Goal: Obtain resource: Obtain resource

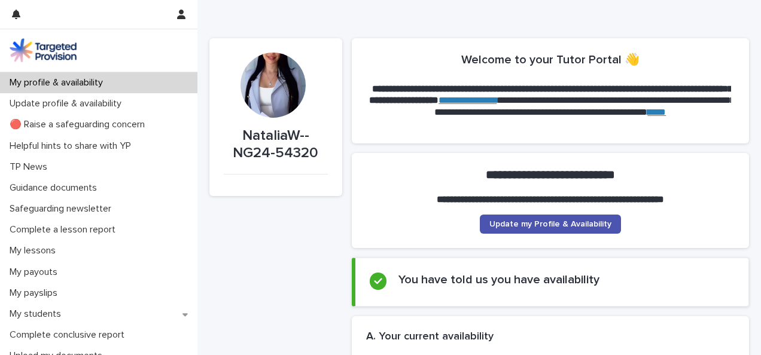
click at [258, 83] on div at bounding box center [273, 85] width 65 height 65
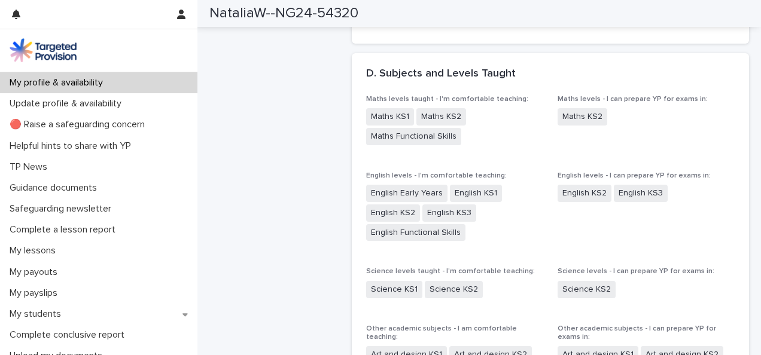
scroll to position [1374, 0]
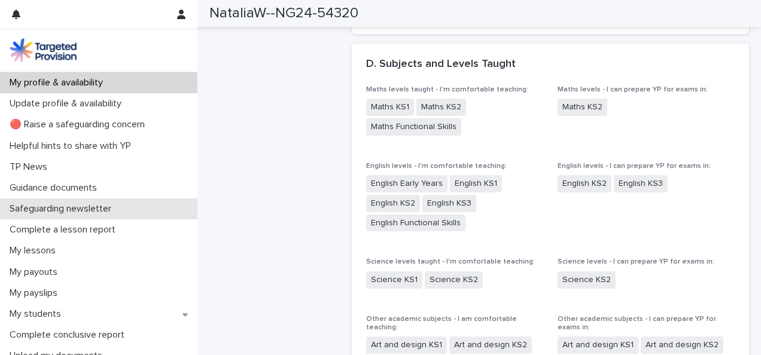
click at [93, 211] on p "Safeguarding newsletter" at bounding box center [63, 208] width 116 height 11
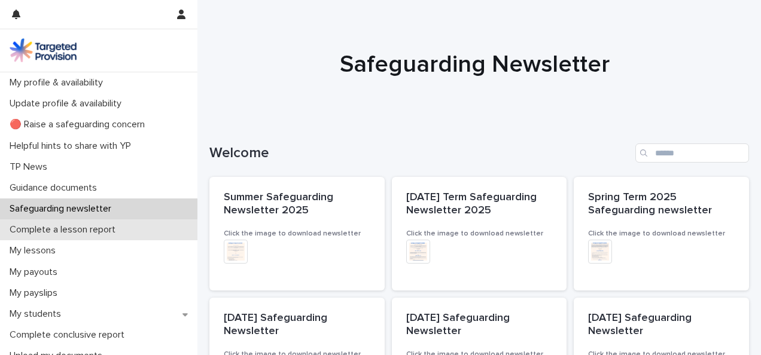
click at [75, 230] on p "Complete a lesson report" at bounding box center [65, 229] width 120 height 11
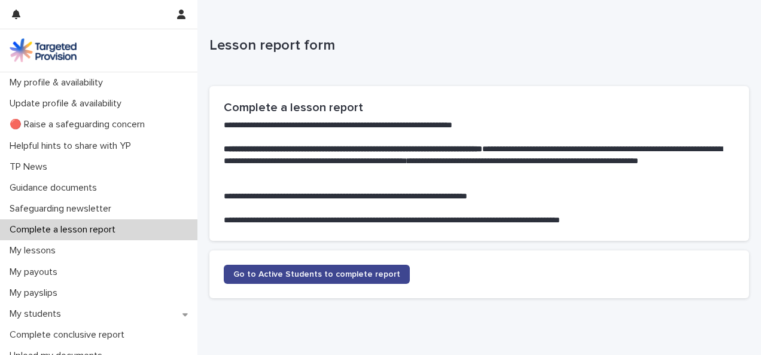
click at [264, 280] on link "Go to Active Students to complete report" at bounding box center [317, 274] width 186 height 19
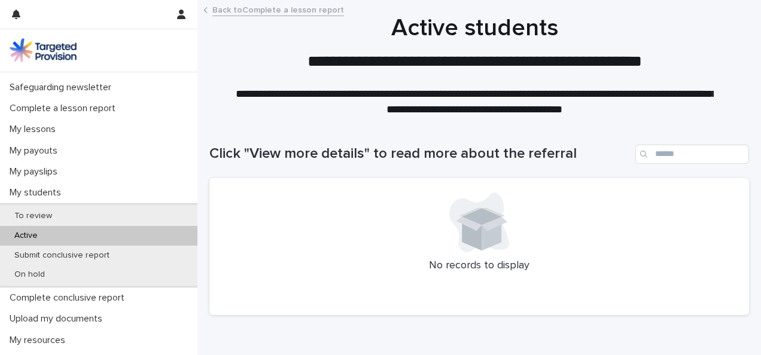
scroll to position [138, 0]
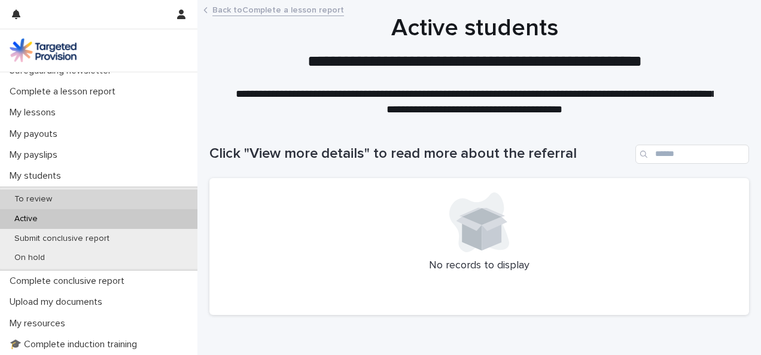
click at [34, 200] on p "To review" at bounding box center [33, 199] width 57 height 10
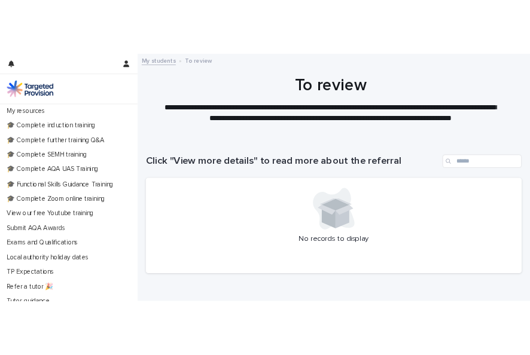
scroll to position [412, 0]
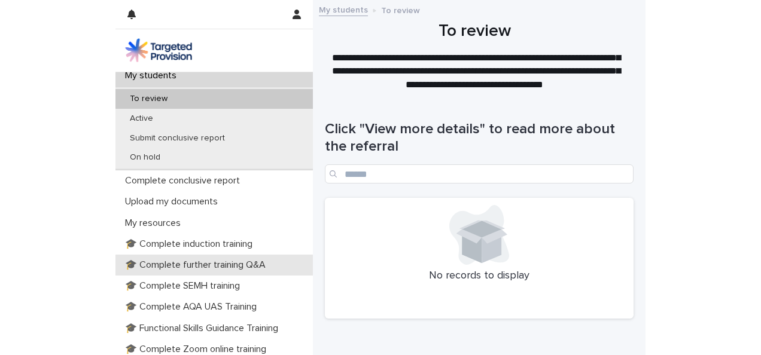
scroll to position [239, 0]
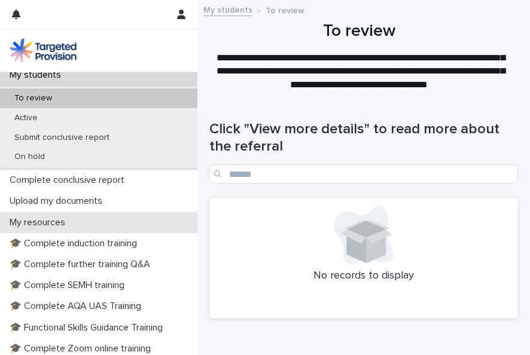
click at [63, 224] on p "My resources" at bounding box center [40, 222] width 70 height 11
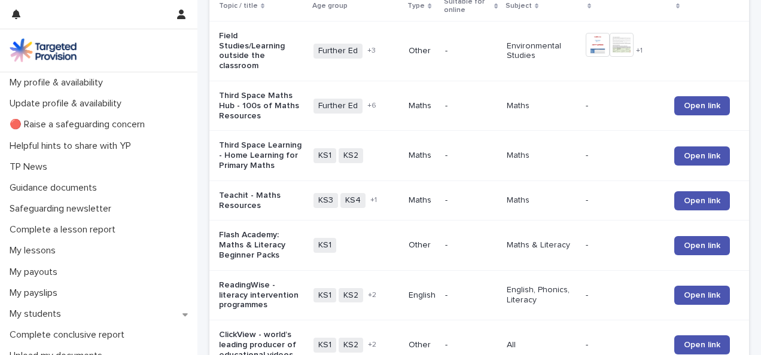
scroll to position [220, 0]
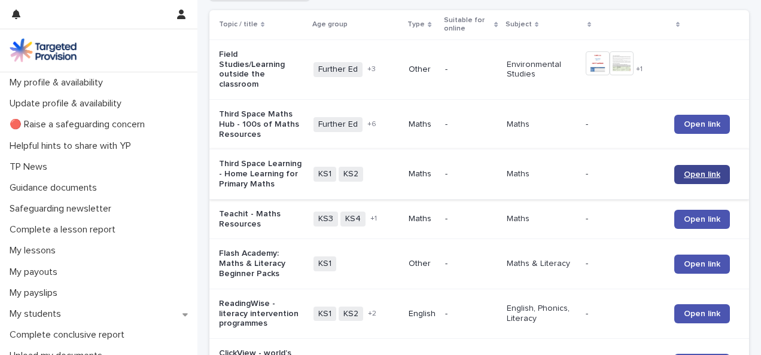
click at [530, 179] on span "Open link" at bounding box center [702, 175] width 36 height 8
click at [530, 324] on link "Open link" at bounding box center [702, 314] width 56 height 19
click at [530, 269] on span "Open link" at bounding box center [702, 264] width 36 height 8
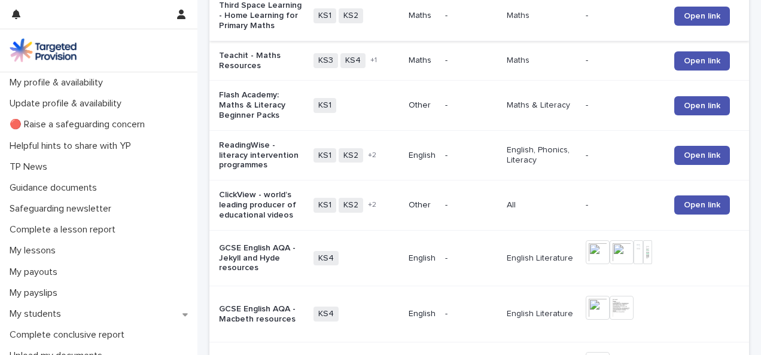
scroll to position [382, 0]
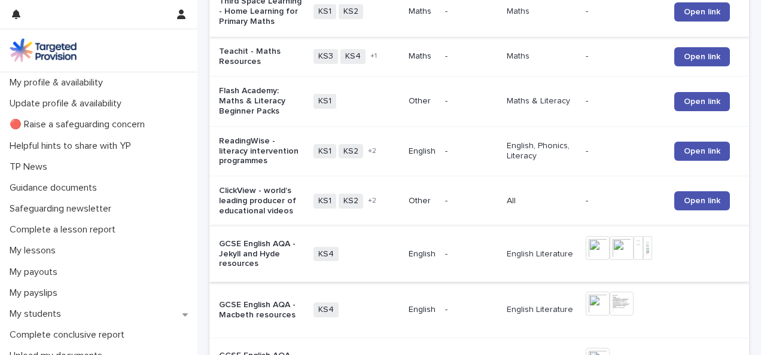
click at [530, 254] on img at bounding box center [598, 248] width 24 height 24
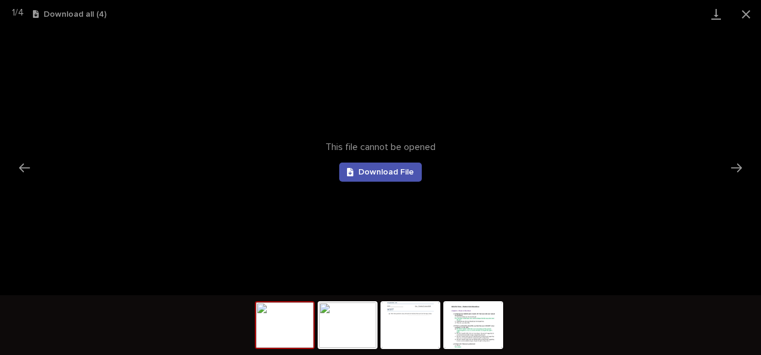
click at [293, 335] on img at bounding box center [284, 325] width 57 height 45
click at [343, 341] on img at bounding box center [347, 325] width 57 height 45
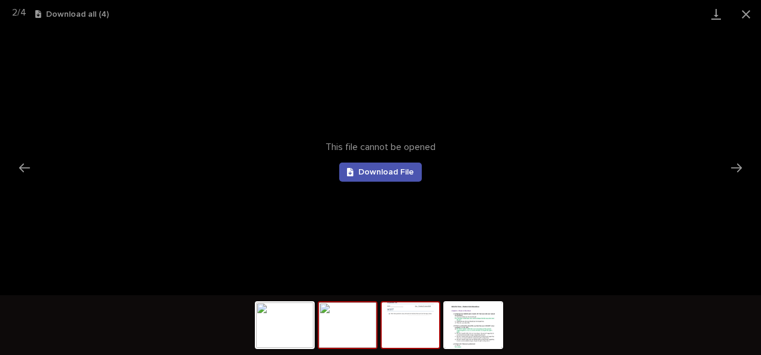
click at [436, 329] on img at bounding box center [410, 325] width 57 height 45
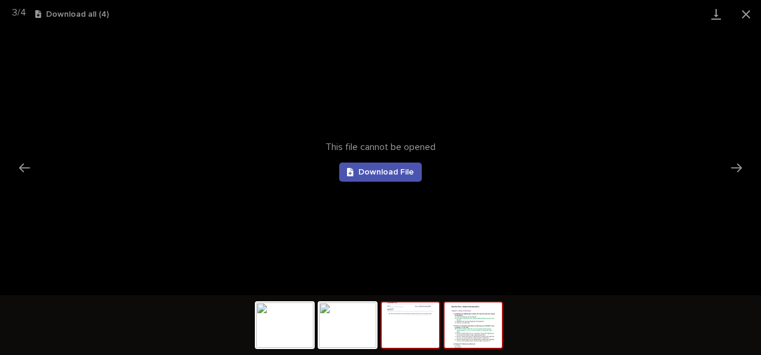
click at [484, 331] on img at bounding box center [473, 325] width 57 height 45
click at [530, 17] on button "Close gallery" at bounding box center [746, 14] width 30 height 28
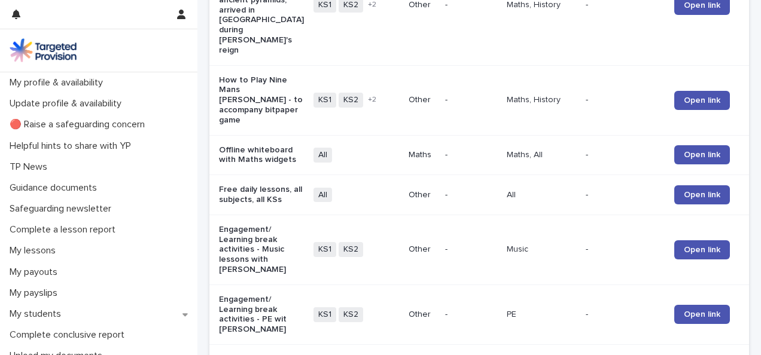
scroll to position [1370, 0]
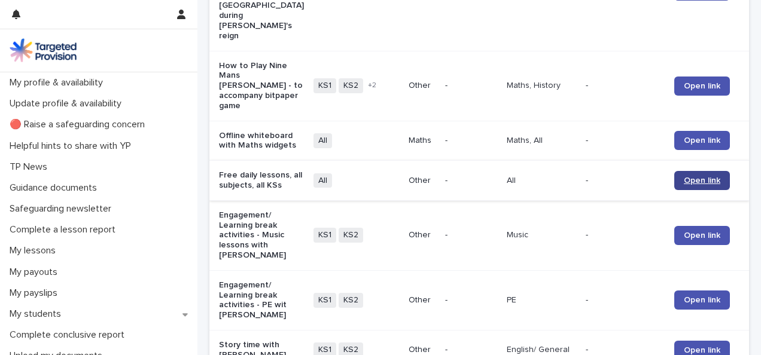
click at [530, 177] on span "Open link" at bounding box center [702, 181] width 36 height 8
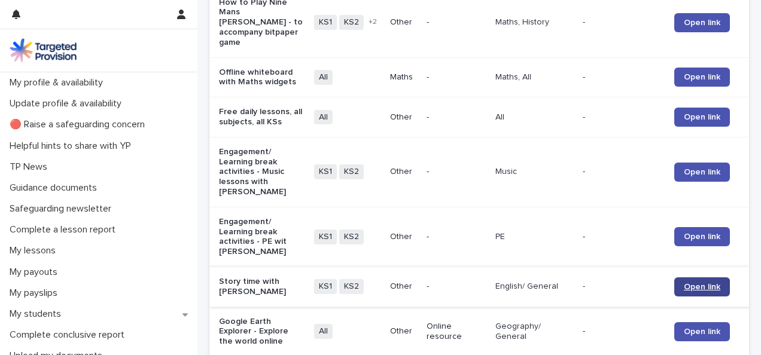
click at [530, 283] on span "Open link" at bounding box center [702, 287] width 36 height 8
click at [530, 323] on link "Open link" at bounding box center [702, 332] width 56 height 19
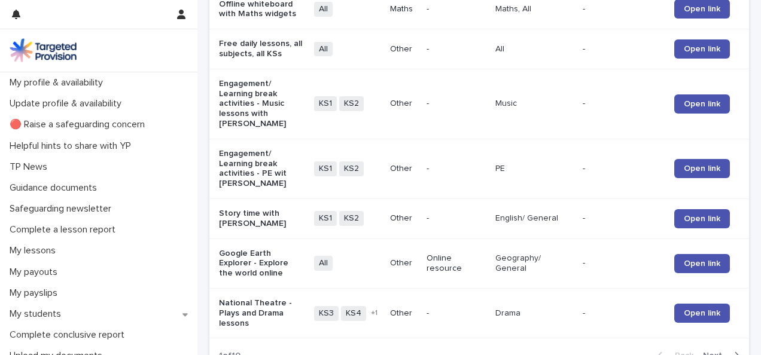
scroll to position [1575, 0]
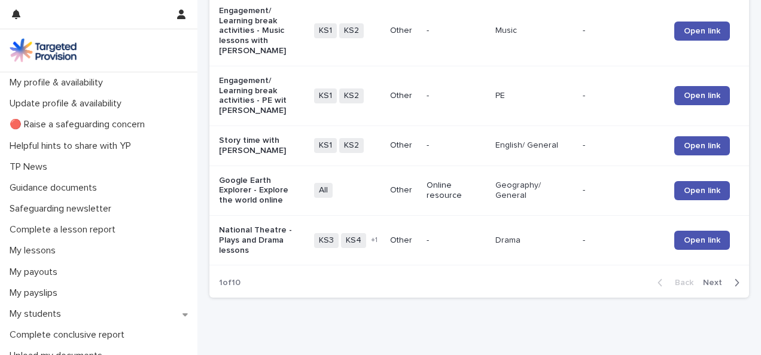
click at [530, 279] on span "Next" at bounding box center [716, 283] width 26 height 8
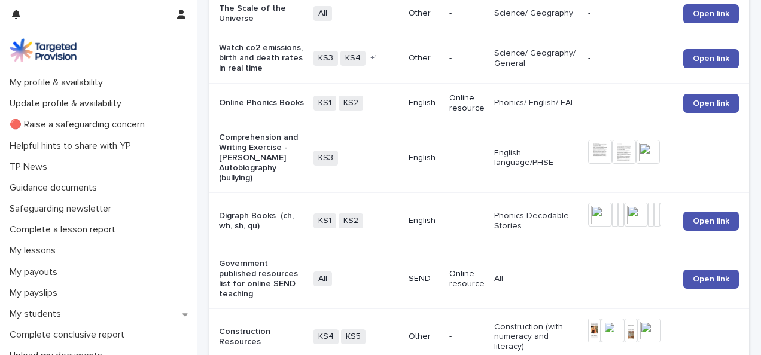
scroll to position [233, 0]
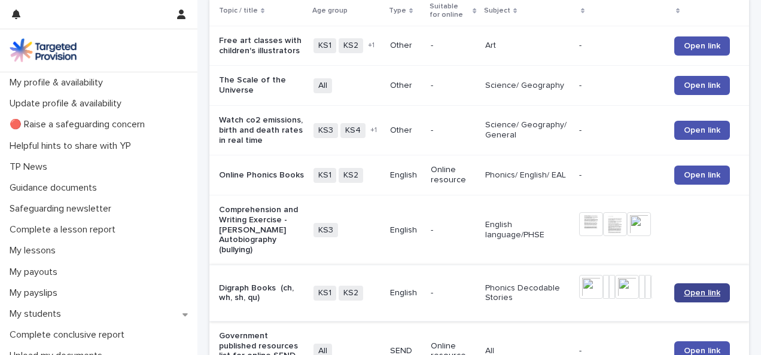
click at [530, 297] on span "Open link" at bounding box center [702, 293] width 36 height 8
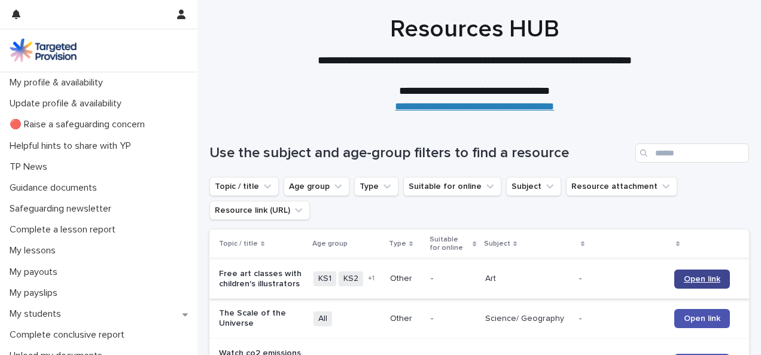
click at [530, 282] on span "Open link" at bounding box center [702, 279] width 36 height 8
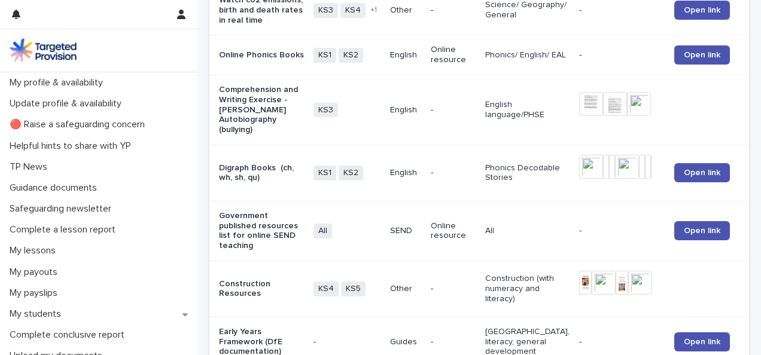
scroll to position [351, 0]
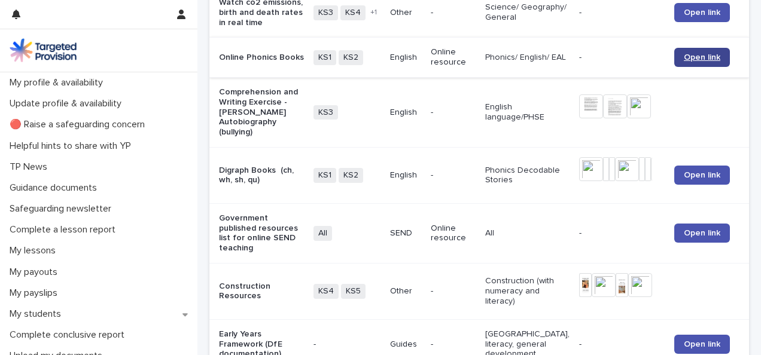
click at [530, 62] on span "Open link" at bounding box center [702, 57] width 36 height 8
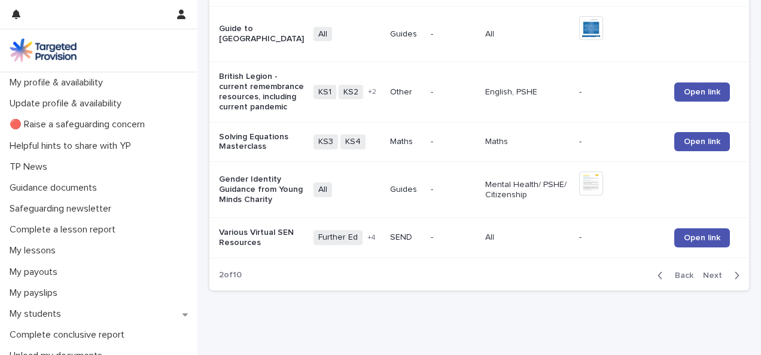
scroll to position [1518, 0]
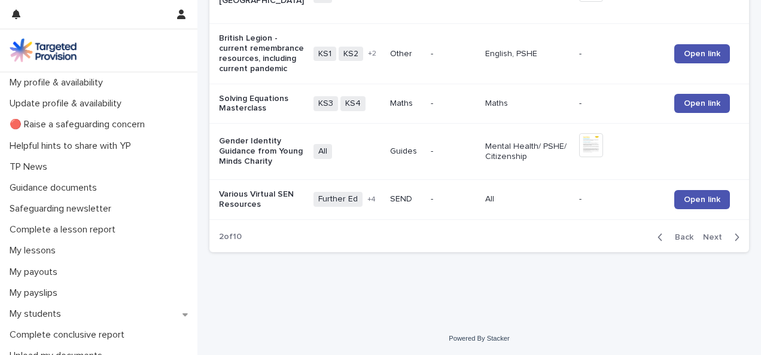
click at [530, 235] on span "Next" at bounding box center [716, 237] width 26 height 8
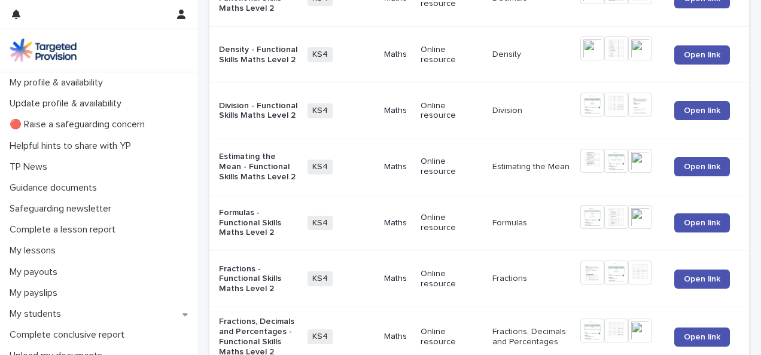
scroll to position [1733, 0]
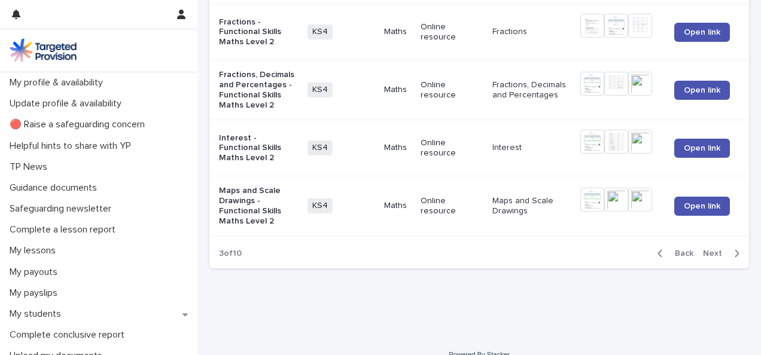
click at [530, 250] on span "Next" at bounding box center [716, 254] width 26 height 8
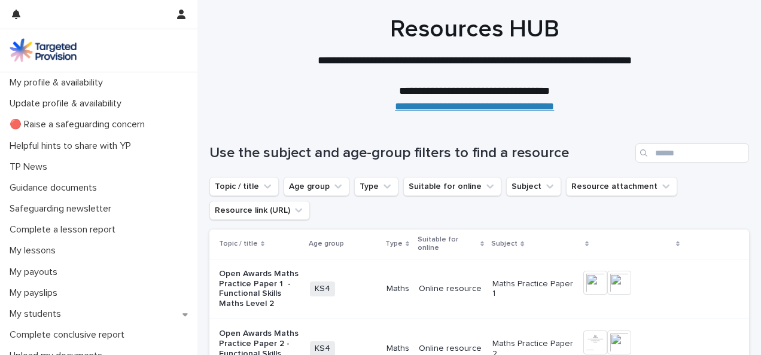
scroll to position [1751, 0]
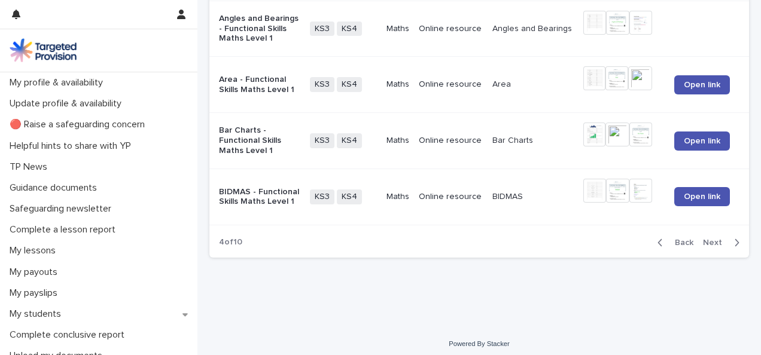
click at [530, 239] on span "Next" at bounding box center [716, 243] width 26 height 8
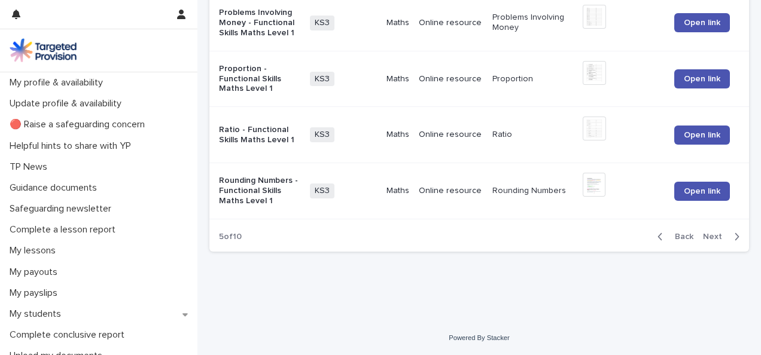
scroll to position [1737, 0]
